Goal: Navigation & Orientation: Find specific page/section

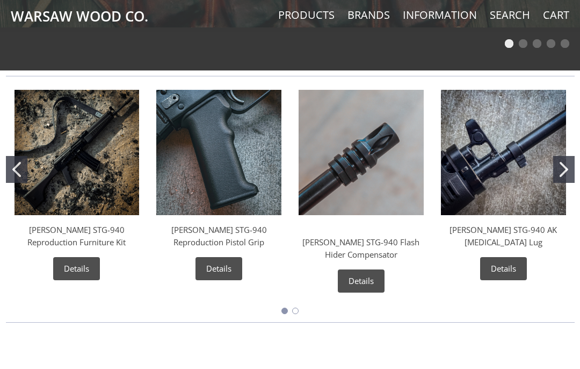
scroll to position [402, 0]
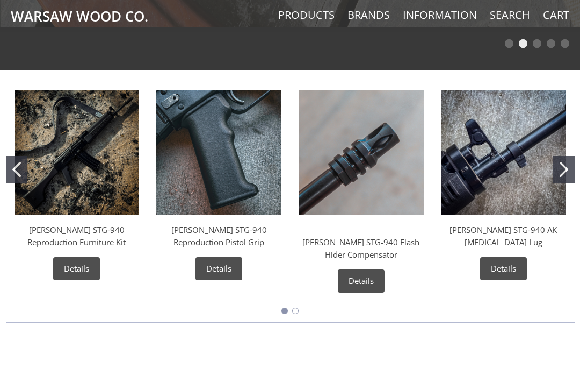
click at [501, 164] on img "Wieger STG-940 AK Bayonet Lug" at bounding box center [503, 152] width 125 height 125
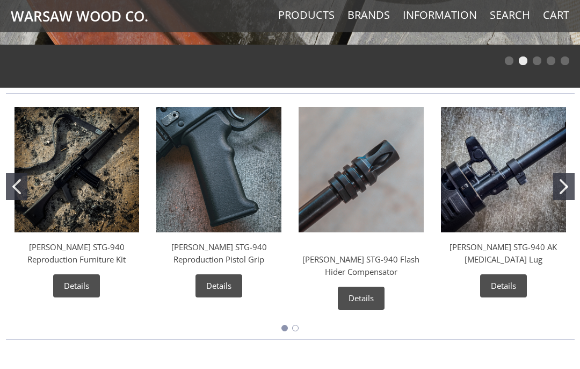
scroll to position [365, 0]
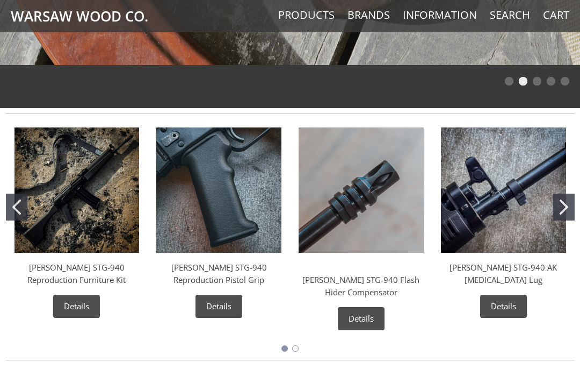
click at [566, 201] on icon "Go to slide 2" at bounding box center [564, 206] width 9 height 15
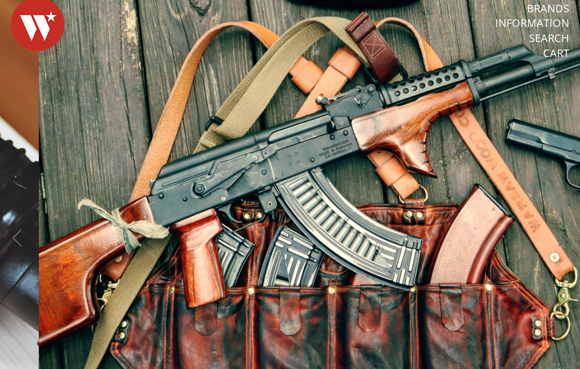
scroll to position [0, 0]
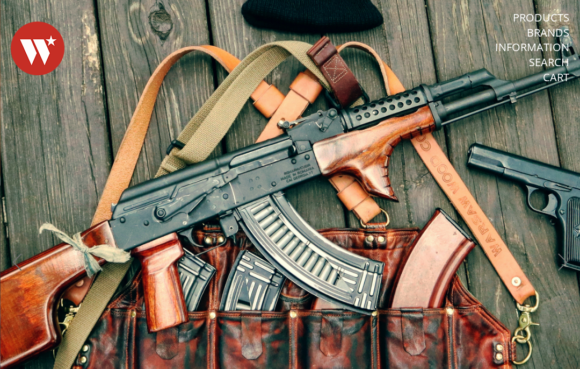
click at [558, 12] on link "Products" at bounding box center [541, 18] width 56 height 14
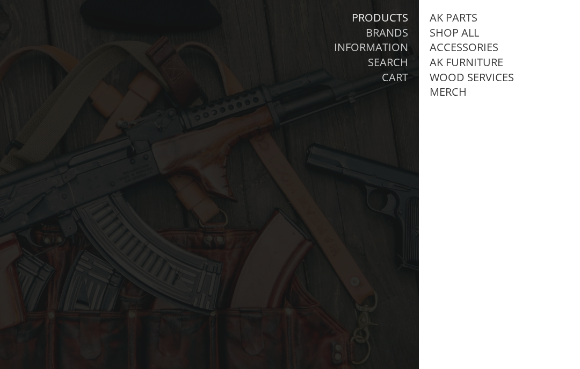
click at [486, 49] on link "Accessories" at bounding box center [464, 47] width 69 height 14
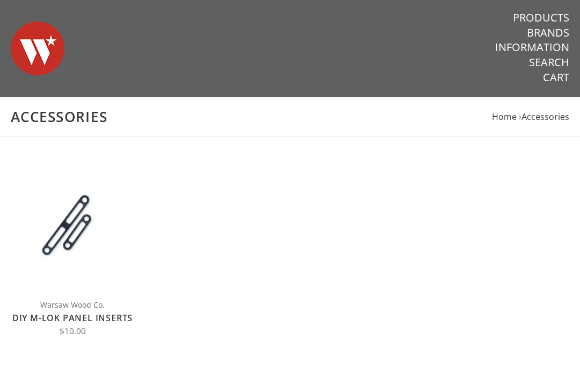
click at [558, 16] on link "Products" at bounding box center [541, 18] width 56 height 14
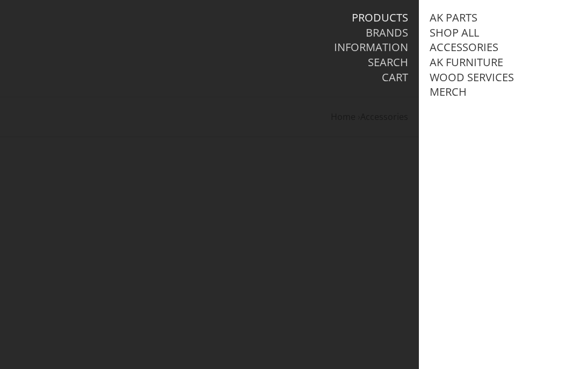
click at [490, 63] on link "AK Furniture" at bounding box center [467, 62] width 74 height 14
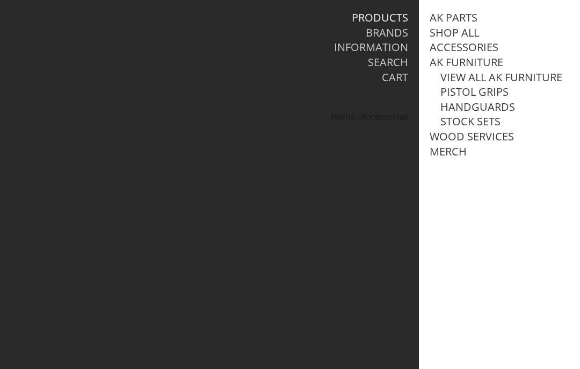
click at [526, 74] on link "View all AK Furniture" at bounding box center [502, 77] width 122 height 14
